Goal: Find contact information: Find contact information

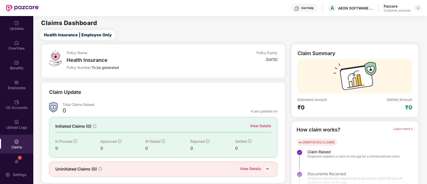
click at [416, 10] on div at bounding box center [418, 8] width 6 height 6
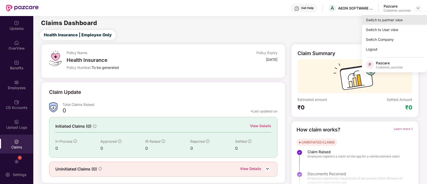
click at [407, 19] on div "Switch to partner view" at bounding box center [393, 20] width 65 height 10
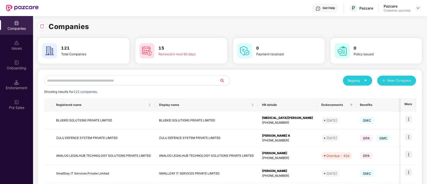
click at [62, 81] on input "text" at bounding box center [131, 81] width 175 height 10
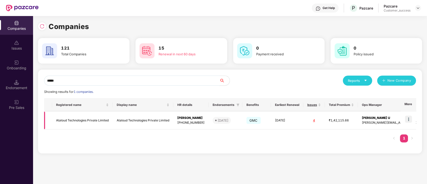
type input "*****"
click at [405, 118] on td at bounding box center [408, 121] width 16 height 18
click at [409, 120] on img at bounding box center [408, 119] width 7 height 7
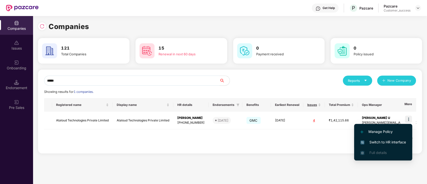
click at [391, 143] on span "Switch to HR interface" at bounding box center [383, 142] width 46 height 6
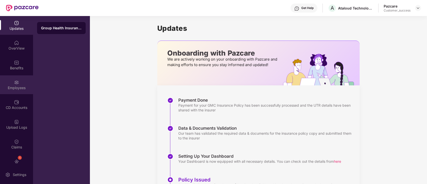
click at [18, 79] on div at bounding box center [16, 81] width 5 height 5
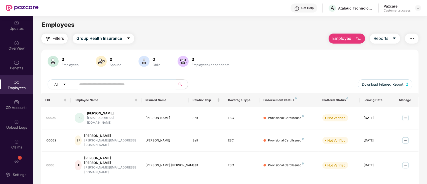
click at [115, 87] on input "text" at bounding box center [124, 85] width 90 height 8
paste input "**********"
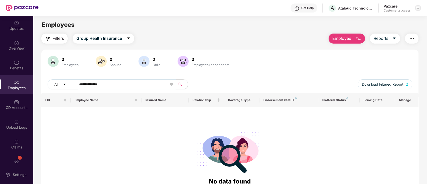
type input "**********"
click at [420, 10] on div at bounding box center [418, 8] width 6 height 6
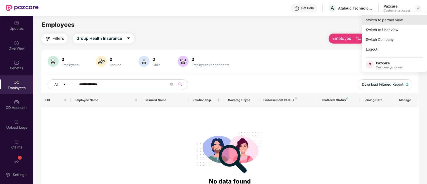
click at [400, 22] on div "Switch to partner view" at bounding box center [393, 20] width 65 height 10
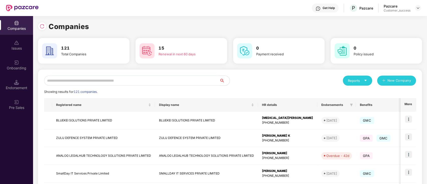
click at [143, 79] on input "text" at bounding box center [131, 81] width 175 height 10
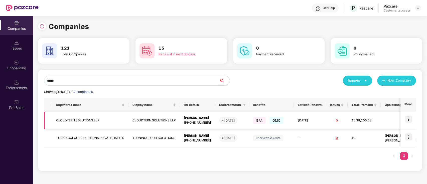
type input "*****"
click at [411, 118] on img at bounding box center [408, 119] width 7 height 7
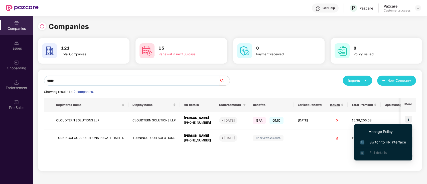
click at [391, 143] on span "Switch to HR interface" at bounding box center [383, 142] width 46 height 6
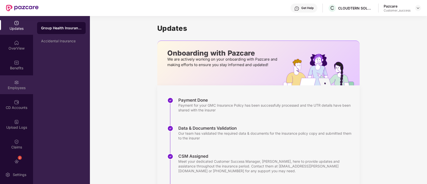
click at [19, 84] on div "Employees" at bounding box center [16, 84] width 33 height 19
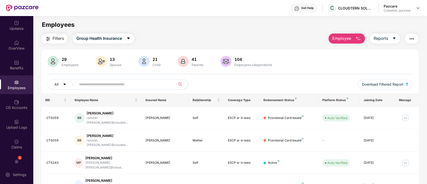
click at [109, 86] on input "text" at bounding box center [124, 85] width 90 height 8
paste input "**********"
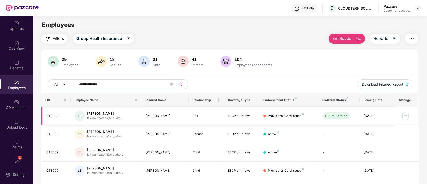
type input "**********"
click at [406, 115] on img at bounding box center [405, 116] width 8 height 8
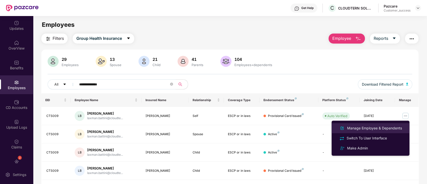
click at [378, 123] on li "Manage Employee & Dependents" at bounding box center [370, 128] width 78 height 10
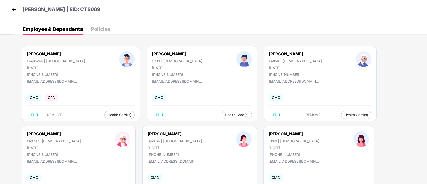
click at [13, 9] on img at bounding box center [14, 10] width 8 height 8
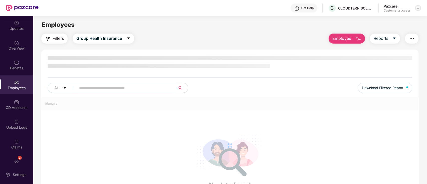
click at [418, 9] on img at bounding box center [418, 8] width 4 height 4
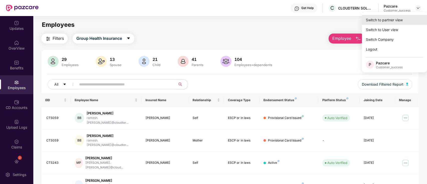
click at [409, 17] on div "Switch to partner view" at bounding box center [393, 20] width 65 height 10
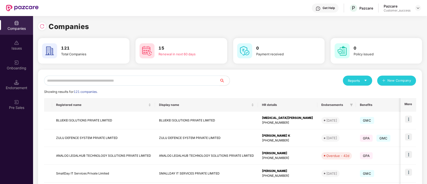
click at [119, 81] on input "text" at bounding box center [131, 81] width 175 height 10
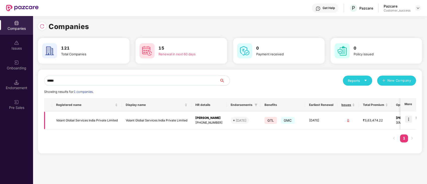
type input "*****"
click at [408, 119] on img at bounding box center [408, 119] width 7 height 7
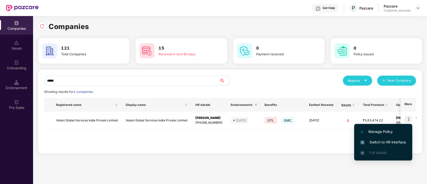
click at [380, 143] on span "Switch to HR interface" at bounding box center [383, 142] width 46 height 6
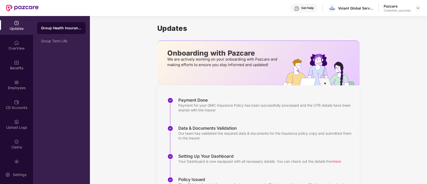
click at [304, 6] on div "Get Help" at bounding box center [307, 8] width 12 height 4
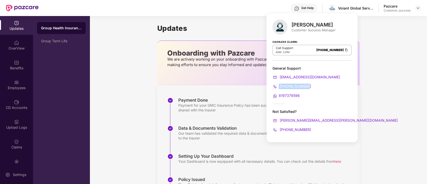
drag, startPoint x: 308, startPoint y: 84, endPoint x: 278, endPoint y: 82, distance: 30.6
click at [278, 82] on div "General Support [EMAIL_ADDRESS][DOMAIN_NAME] [PHONE_NUMBER] 8197379596" at bounding box center [311, 82] width 79 height 33
click at [309, 92] on div "General Support [EMAIL_ADDRESS][DOMAIN_NAME] [PHONE_NUMBER] 8197379596" at bounding box center [311, 82] width 79 height 33
drag, startPoint x: 307, startPoint y: 86, endPoint x: 278, endPoint y: 85, distance: 28.8
click at [278, 85] on div "[PHONE_NUMBER]" at bounding box center [311, 87] width 79 height 6
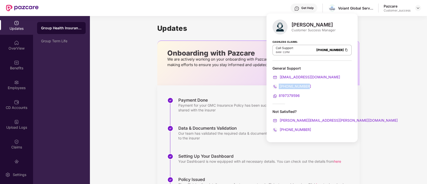
copy span "[PHONE_NUMBER]"
click at [134, 59] on div "Updates Onboarding with Pazcare We are actively working on your onboarding with…" at bounding box center [258, 131] width 337 height 231
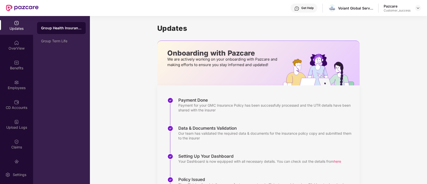
click at [300, 10] on div "Get Help" at bounding box center [303, 8] width 27 height 9
